Goal: Task Accomplishment & Management: Manage account settings

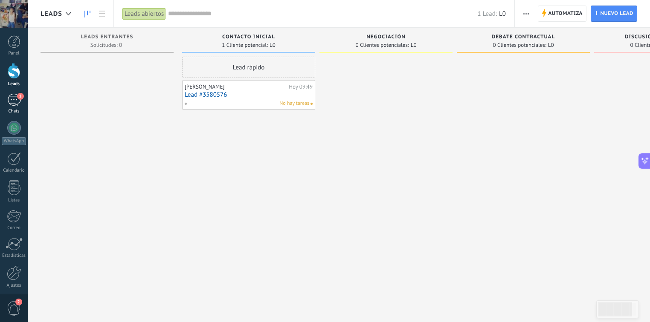
click at [10, 102] on div "1" at bounding box center [14, 100] width 14 height 12
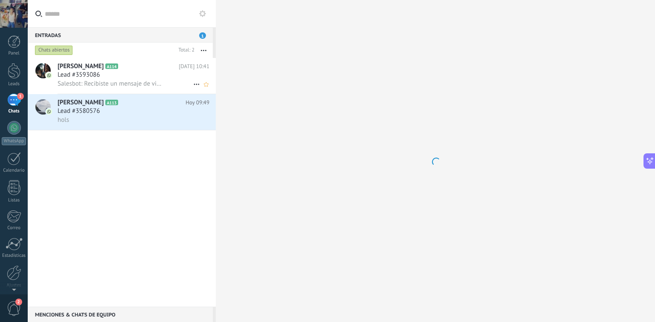
click at [157, 78] on div "Lead #3593086" at bounding box center [134, 75] width 152 height 9
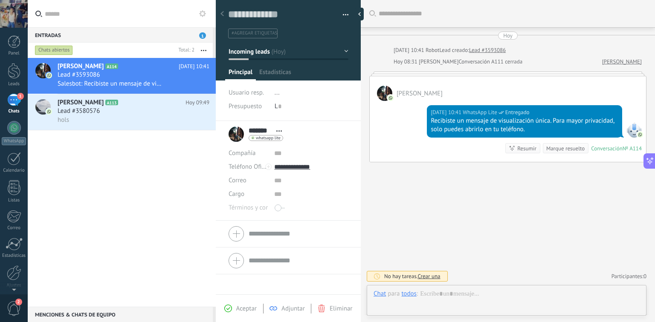
scroll to position [12, 0]
click at [343, 12] on button "button" at bounding box center [342, 15] width 12 height 13
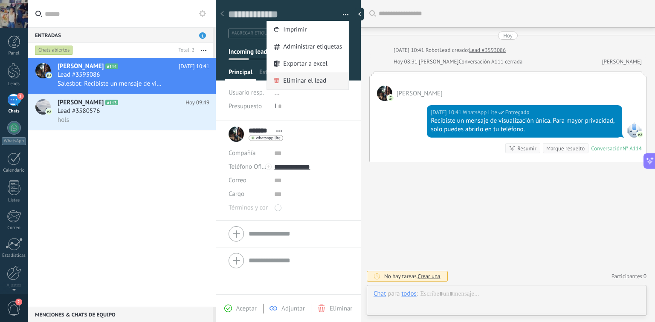
click at [315, 79] on span "Eliminar el lead" at bounding box center [304, 80] width 43 height 17
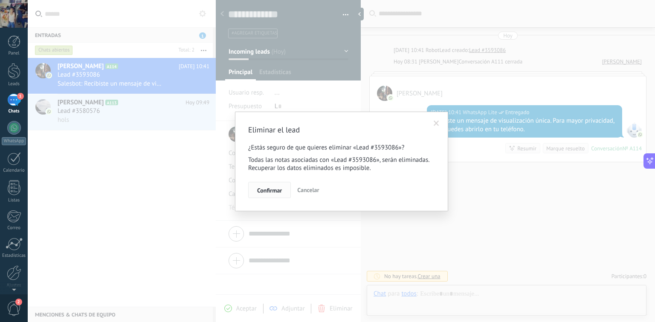
click at [277, 191] on span "Confirmar" at bounding box center [269, 191] width 25 height 6
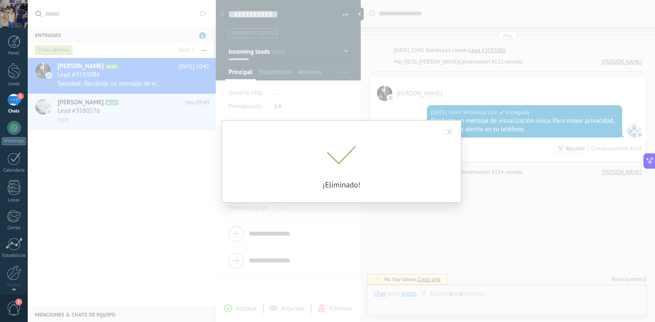
scroll to position [3, 0]
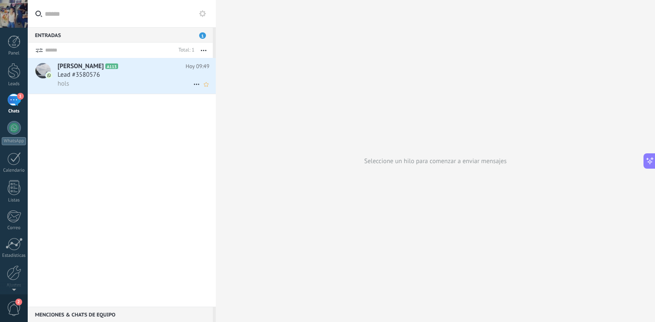
drag, startPoint x: 175, startPoint y: 78, endPoint x: 174, endPoint y: 84, distance: 5.2
click at [174, 84] on div "hols" at bounding box center [134, 83] width 152 height 9
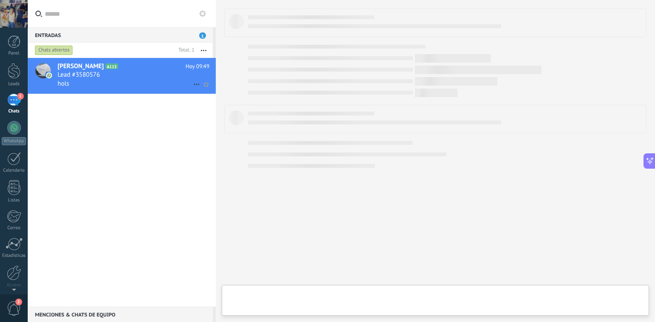
type textarea "**********"
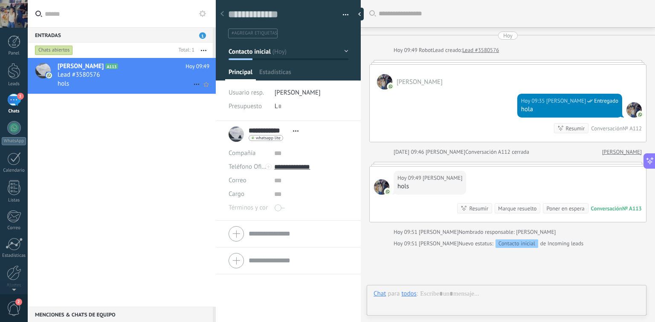
scroll to position [73, 0]
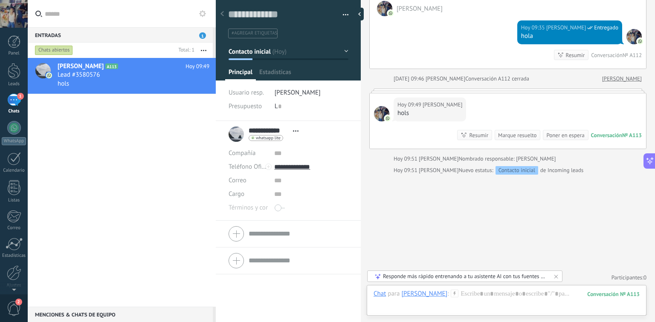
click at [339, 17] on button "button" at bounding box center [342, 15] width 12 height 13
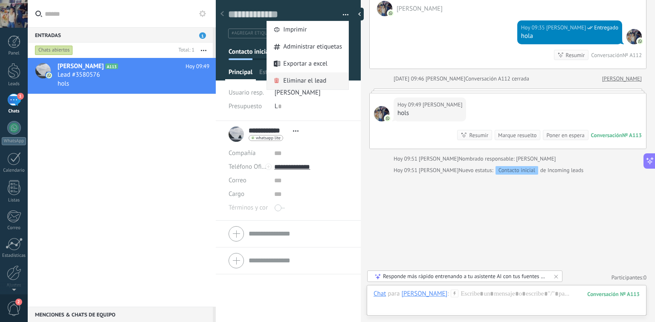
click at [310, 79] on span "Eliminar el lead" at bounding box center [304, 80] width 43 height 17
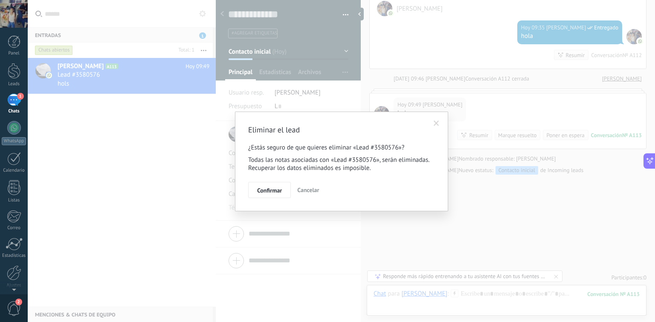
click at [283, 190] on button "Confirmar" at bounding box center [269, 190] width 43 height 16
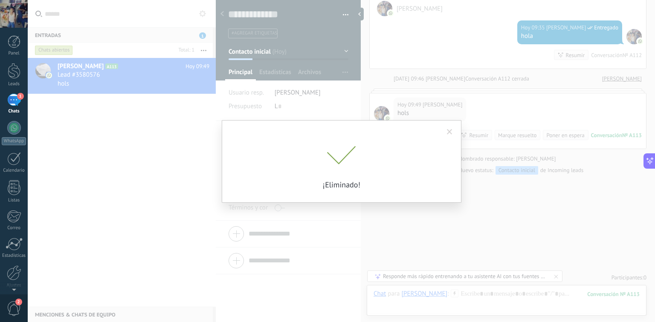
scroll to position [67, 0]
